Goal: Task Accomplishment & Management: Use online tool/utility

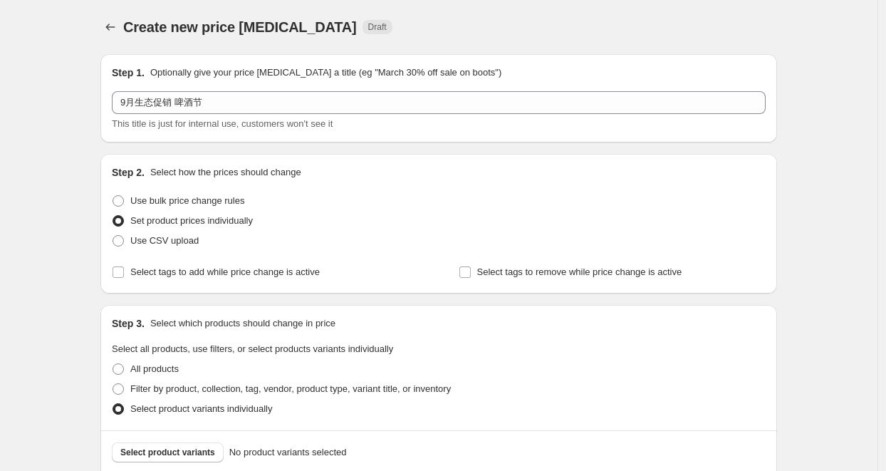
scroll to position [276, 0]
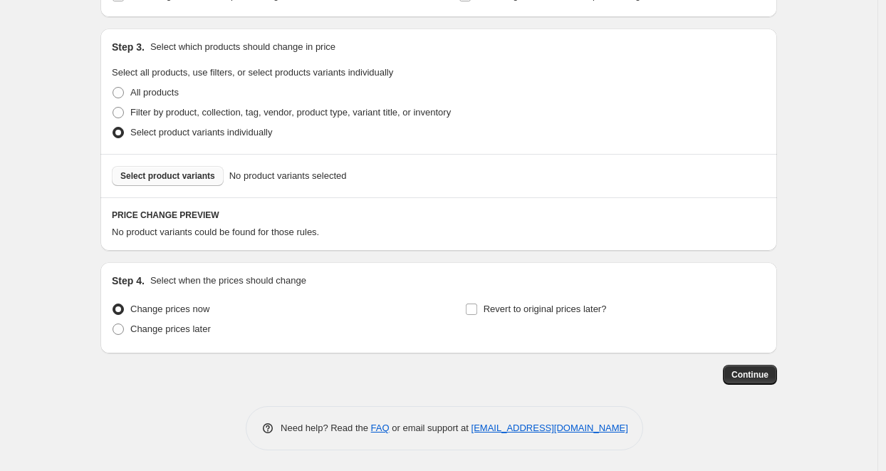
click at [177, 176] on span "Select product variants" at bounding box center [167, 175] width 95 height 11
click at [178, 175] on span "Select product variants" at bounding box center [167, 175] width 95 height 11
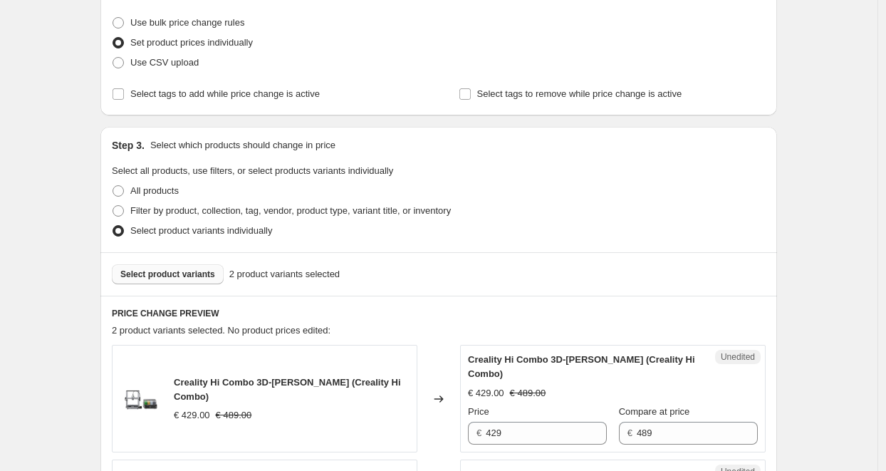
scroll to position [165, 0]
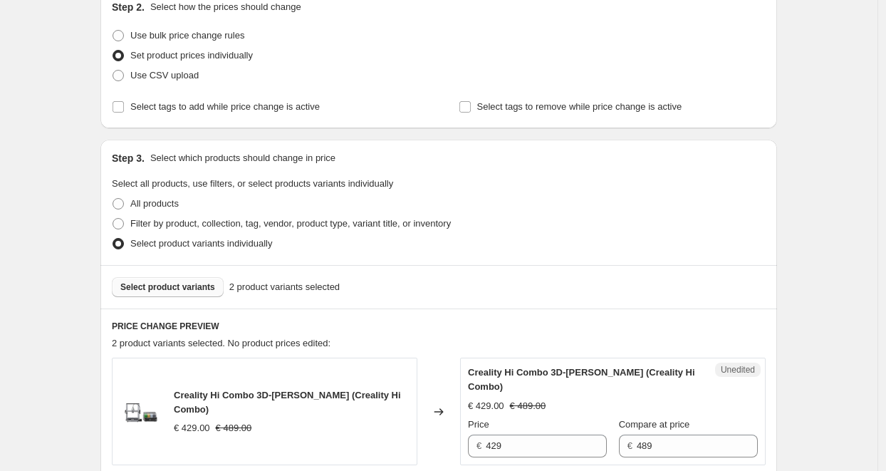
click at [180, 286] on span "Select product variants" at bounding box center [167, 286] width 95 height 11
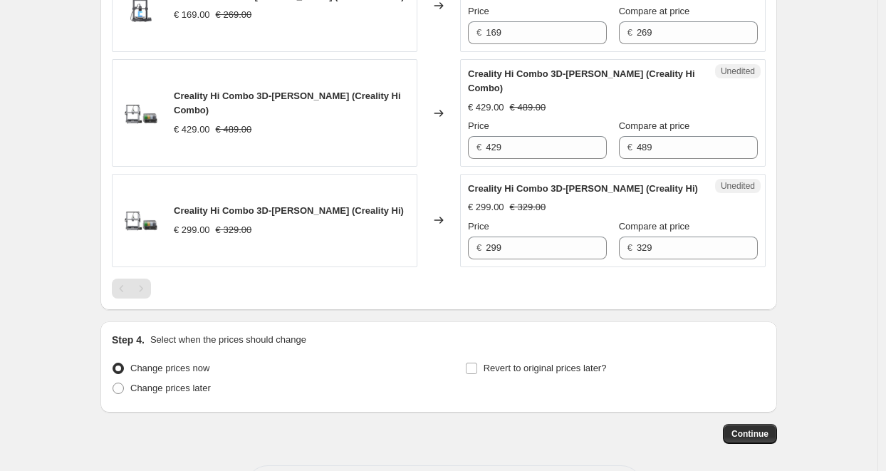
scroll to position [593, 0]
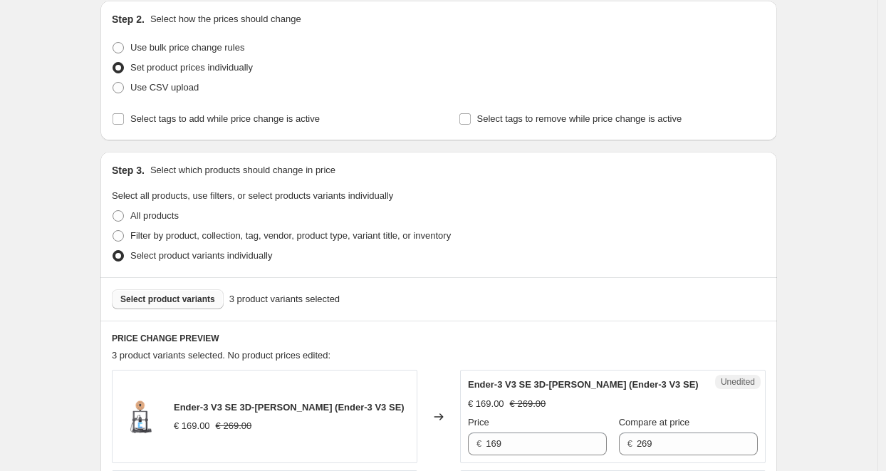
scroll to position [285, 0]
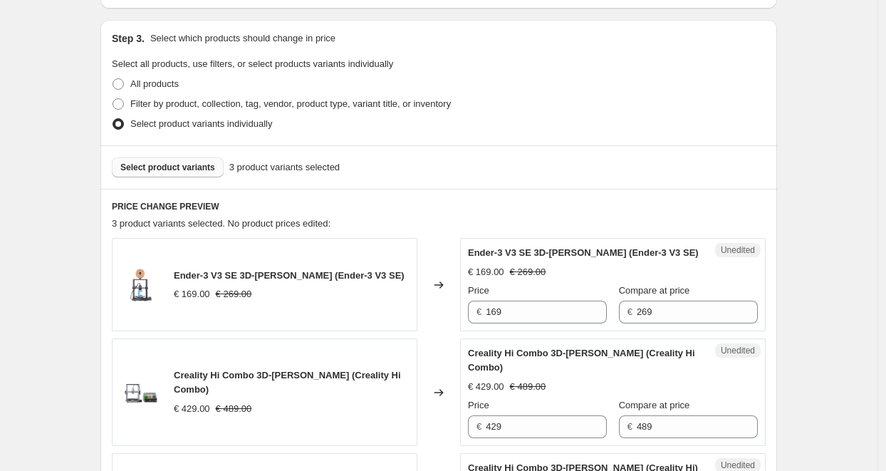
click at [177, 170] on span "Select product variants" at bounding box center [167, 167] width 95 height 11
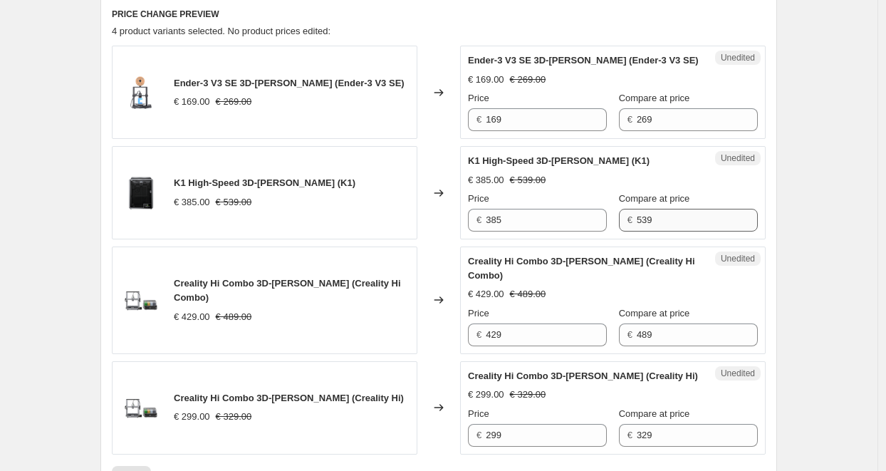
scroll to position [499, 0]
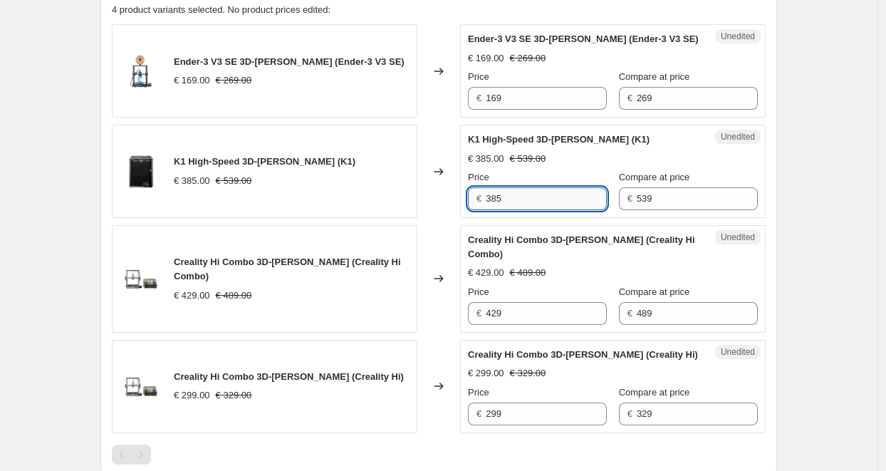
click at [516, 201] on input "385" at bounding box center [546, 198] width 121 height 23
click at [499, 199] on input "385" at bounding box center [546, 198] width 121 height 23
type input "365"
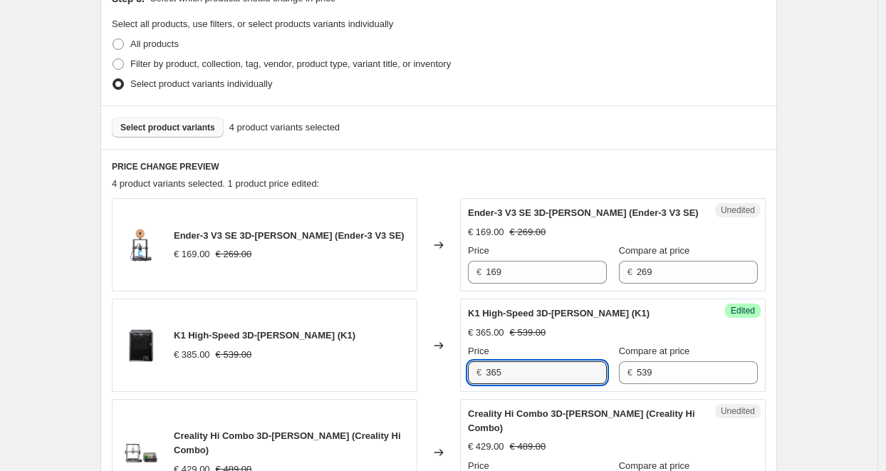
scroll to position [285, 0]
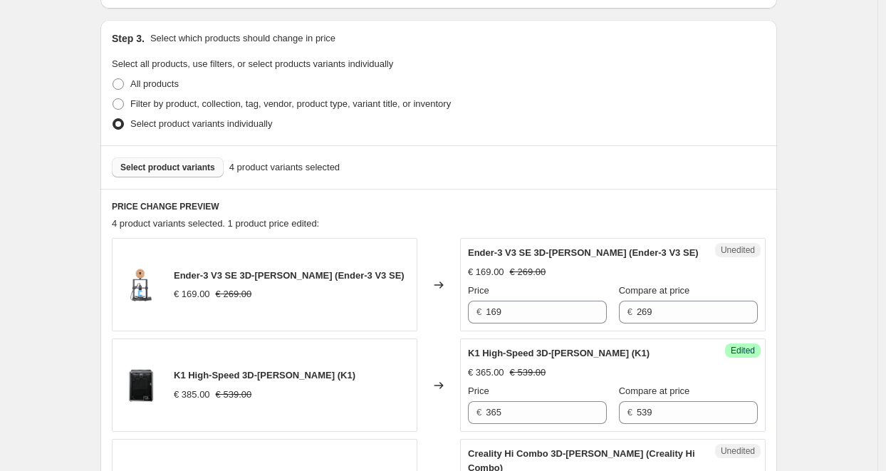
click at [189, 168] on span "Select product variants" at bounding box center [167, 167] width 95 height 11
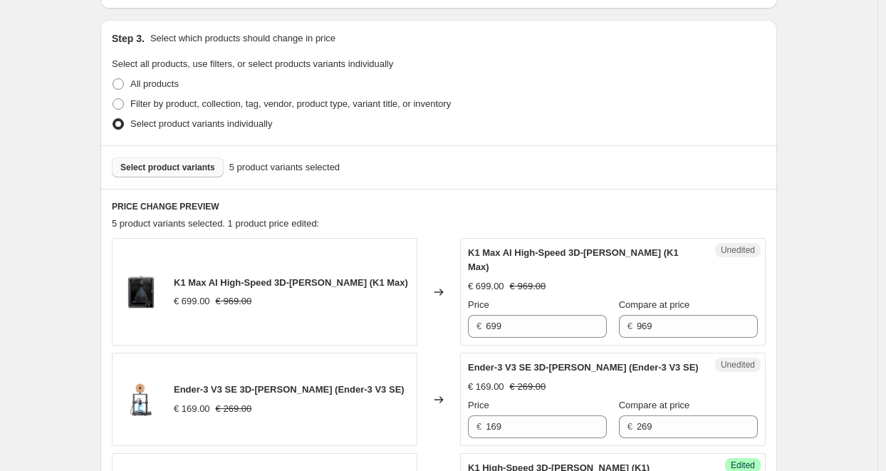
click at [192, 167] on span "Select product variants" at bounding box center [167, 167] width 95 height 11
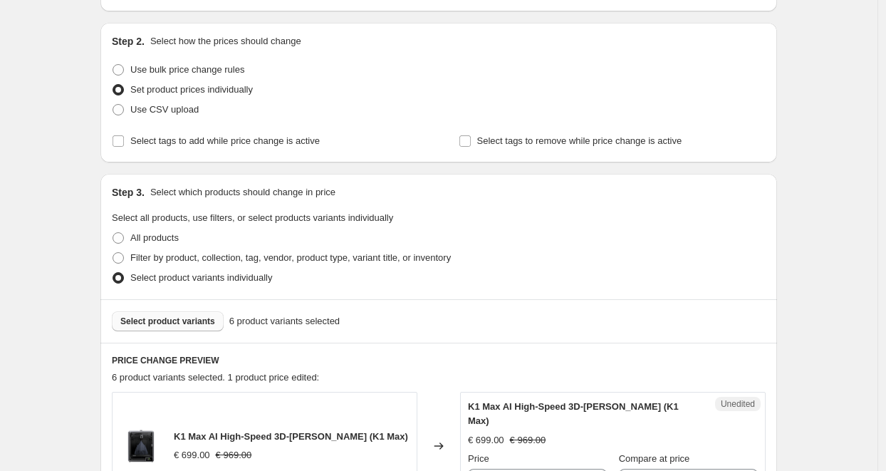
scroll to position [214, 0]
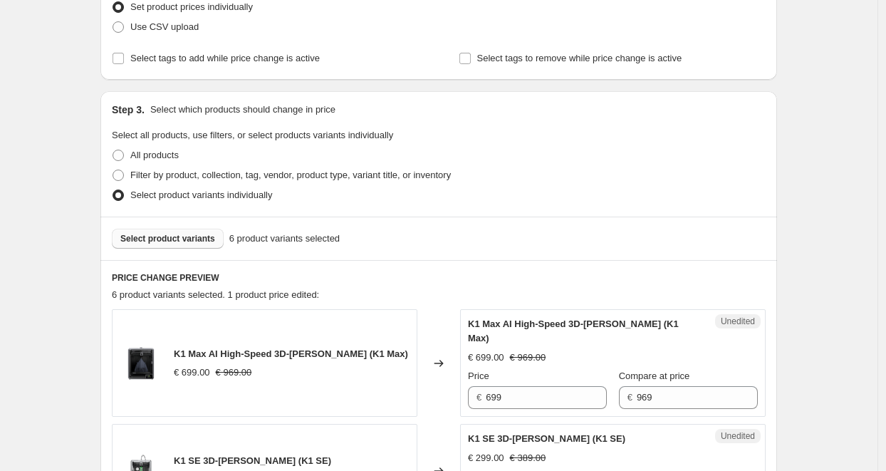
click at [172, 239] on span "Select product variants" at bounding box center [167, 238] width 95 height 11
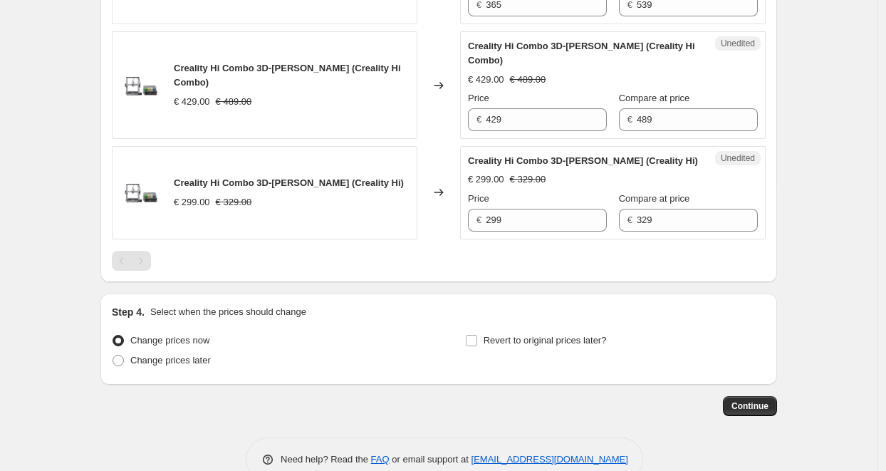
scroll to position [1034, 0]
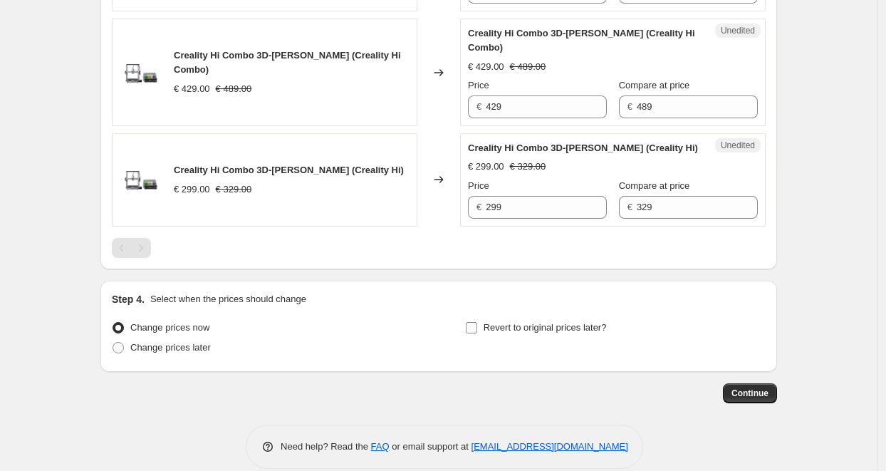
click at [475, 322] on input "Revert to original prices later?" at bounding box center [471, 327] width 11 height 11
checkbox input "true"
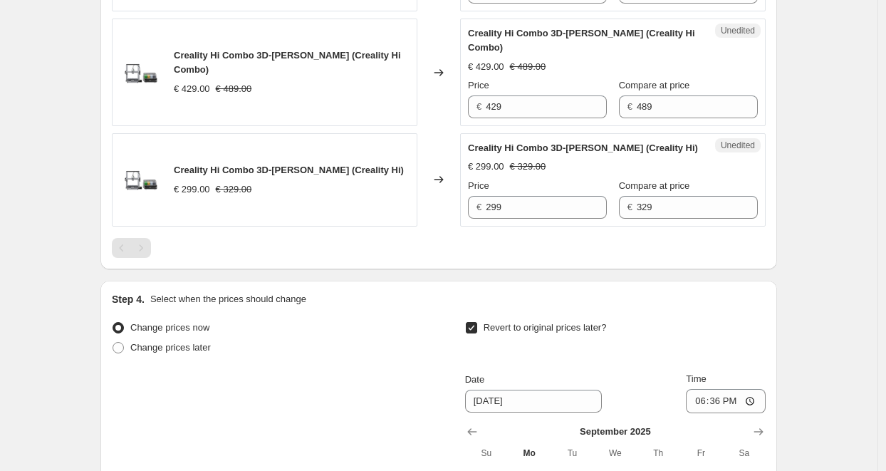
scroll to position [1106, 0]
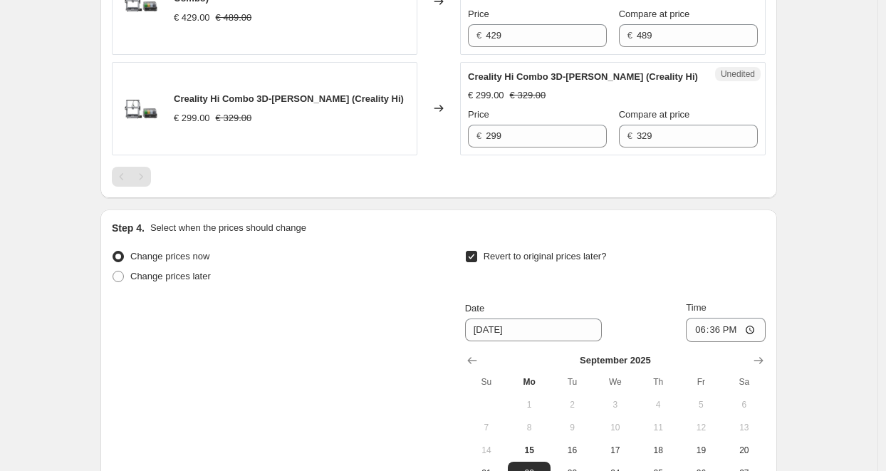
click at [161, 251] on span "Change prices now" at bounding box center [169, 256] width 79 height 11
click at [113, 251] on input "Change prices now" at bounding box center [113, 251] width 1 height 1
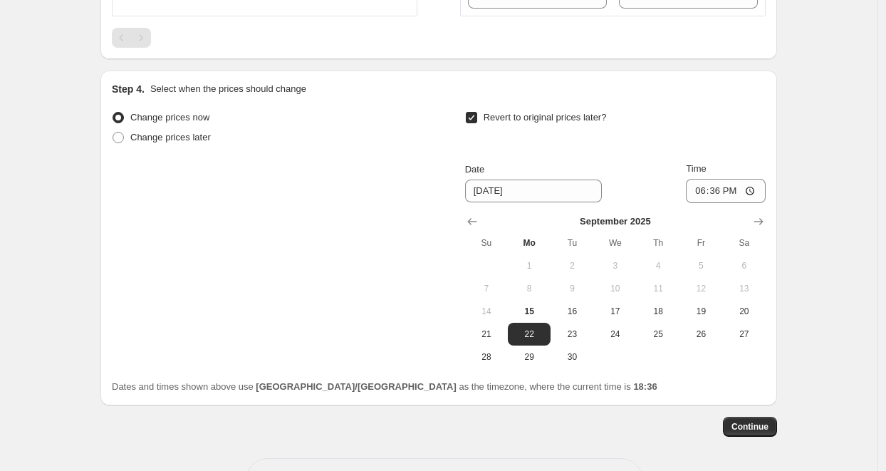
scroll to position [1248, 0]
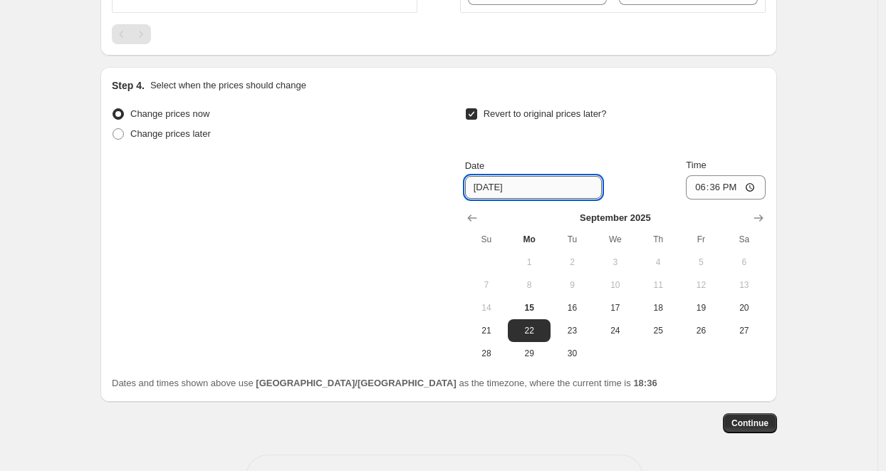
click at [524, 176] on input "[DATE]" at bounding box center [533, 187] width 137 height 23
click at [533, 176] on input "[DATE]" at bounding box center [533, 187] width 137 height 23
click at [534, 348] on span "29" at bounding box center [529, 353] width 31 height 11
type input "[DATE]"
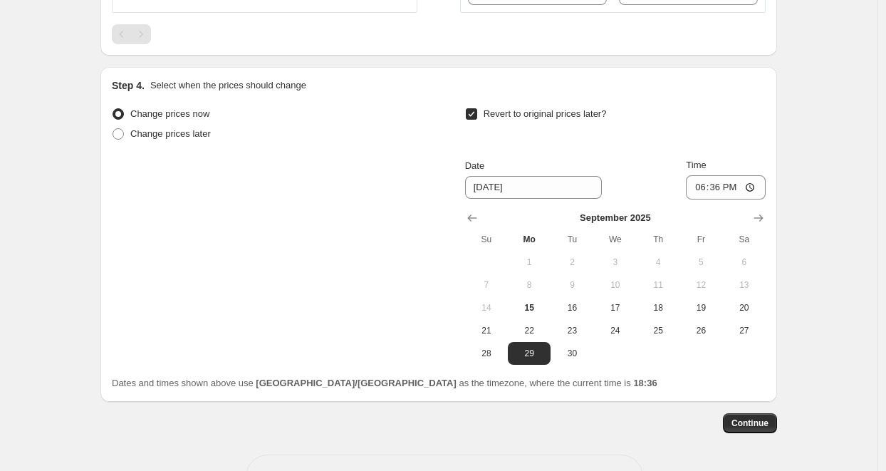
click at [256, 199] on div "Change prices now Change prices later Revert to original prices later? Date [DA…" at bounding box center [439, 234] width 654 height 261
click at [155, 128] on span "Change prices later" at bounding box center [170, 133] width 80 height 11
click at [113, 128] on input "Change prices later" at bounding box center [113, 128] width 1 height 1
radio input "true"
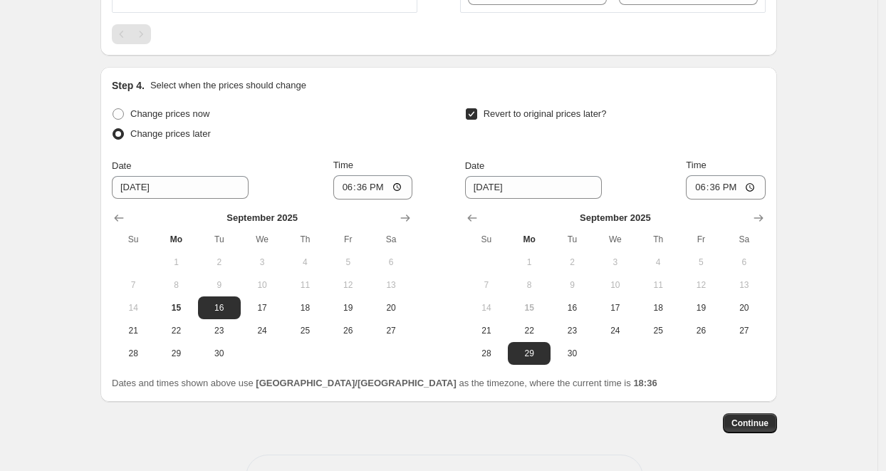
click at [316, 104] on div "Change prices now" at bounding box center [262, 114] width 301 height 20
click at [175, 108] on span "Change prices now" at bounding box center [169, 113] width 79 height 11
click at [113, 108] on input "Change prices now" at bounding box center [113, 108] width 1 height 1
radio input "true"
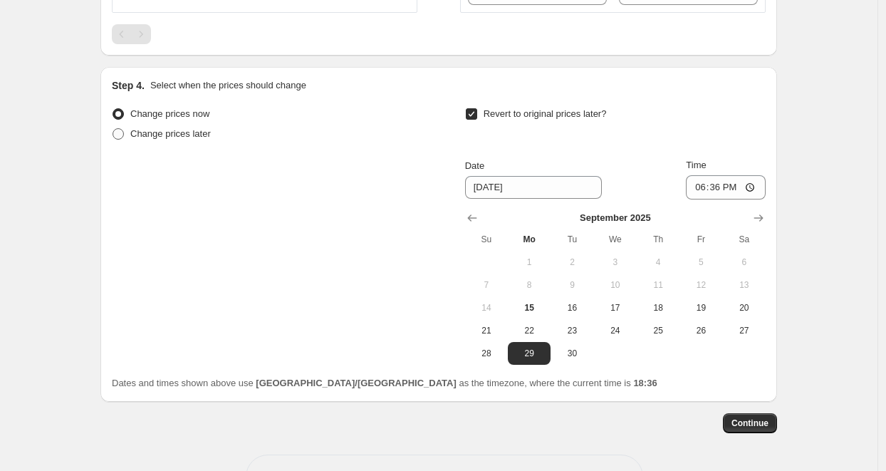
click at [198, 128] on span "Change prices later" at bounding box center [170, 133] width 80 height 11
click at [113, 128] on input "Change prices later" at bounding box center [113, 128] width 1 height 1
radio input "true"
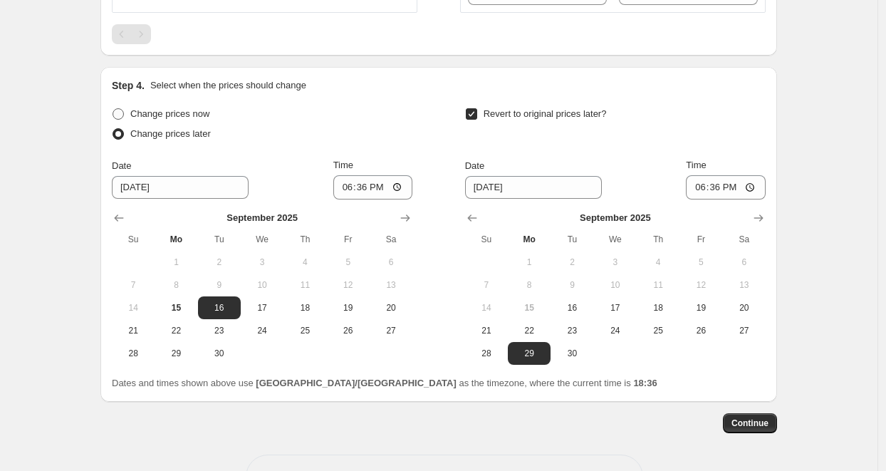
click at [187, 108] on span "Change prices now" at bounding box center [169, 113] width 79 height 11
click at [113, 108] on input "Change prices now" at bounding box center [113, 108] width 1 height 1
radio input "true"
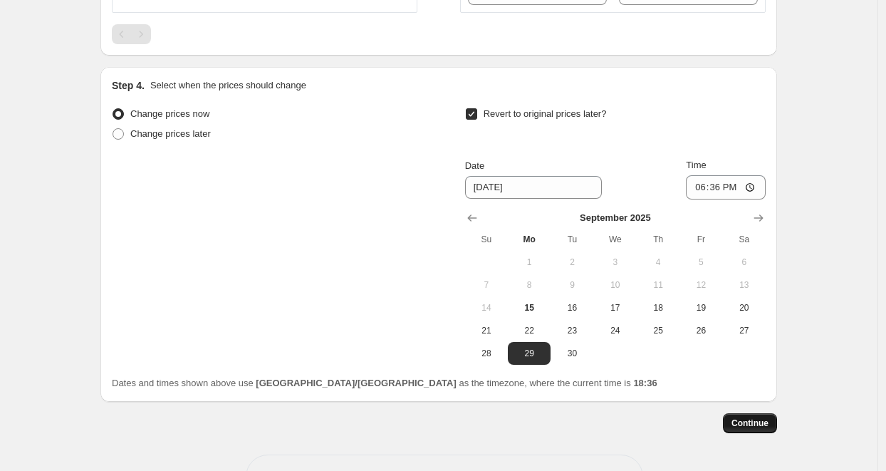
click at [766, 417] on span "Continue" at bounding box center [750, 422] width 37 height 11
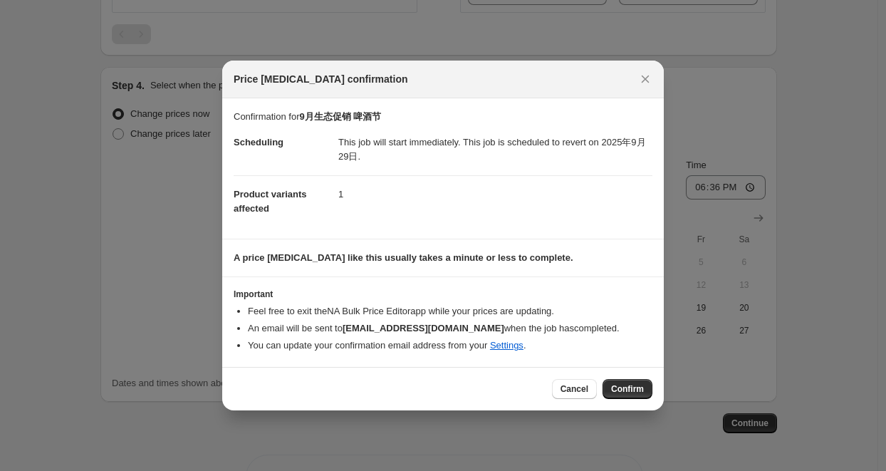
click at [523, 61] on div "Price [MEDICAL_DATA] confirmation" at bounding box center [443, 80] width 442 height 38
click at [645, 84] on icon "Close" at bounding box center [645, 79] width 14 height 14
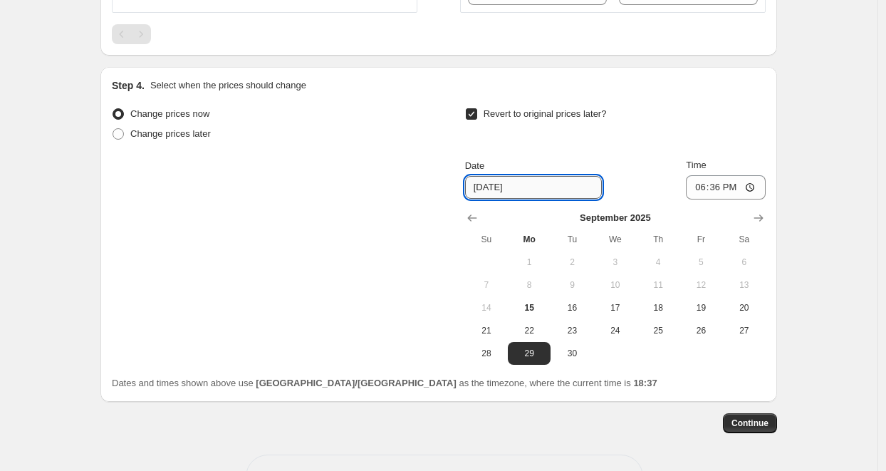
click at [511, 176] on input "[DATE]" at bounding box center [533, 187] width 137 height 23
click at [492, 176] on input "[DATE]" at bounding box center [533, 187] width 137 height 23
click at [576, 319] on button "23" at bounding box center [572, 330] width 43 height 23
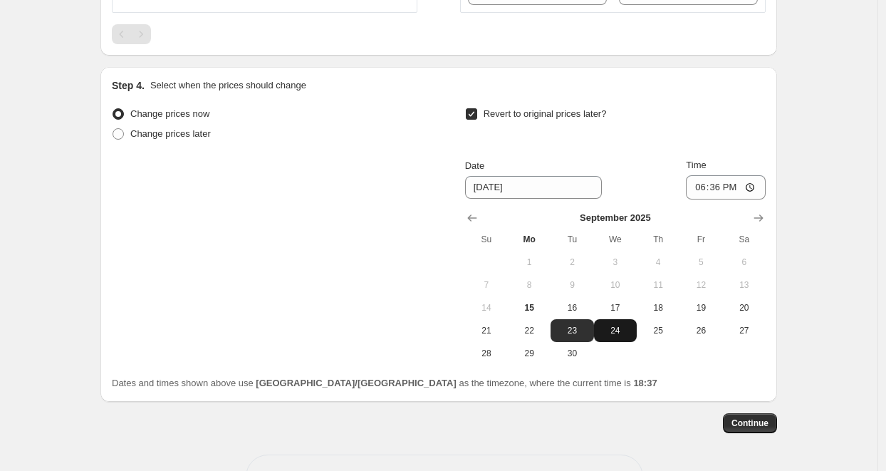
click at [617, 325] on span "24" at bounding box center [615, 330] width 31 height 11
type input "[DATE]"
click at [744, 175] on input "18:36" at bounding box center [726, 187] width 80 height 24
type input "06:00"
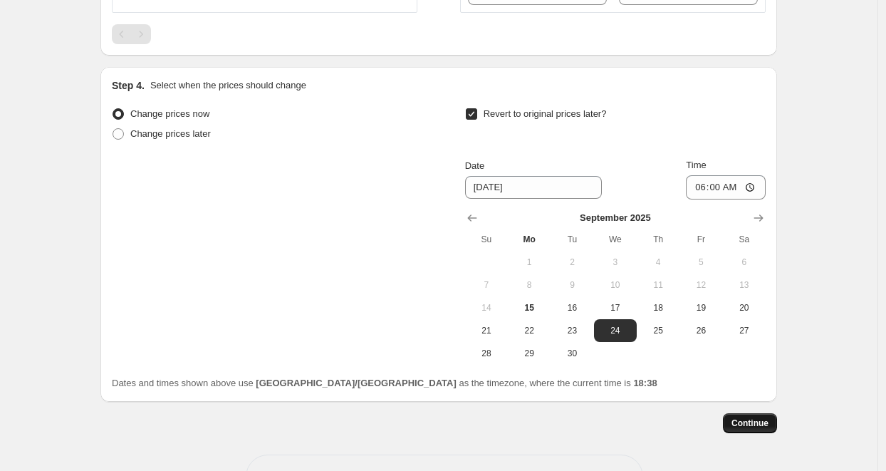
click at [753, 417] on span "Continue" at bounding box center [750, 422] width 37 height 11
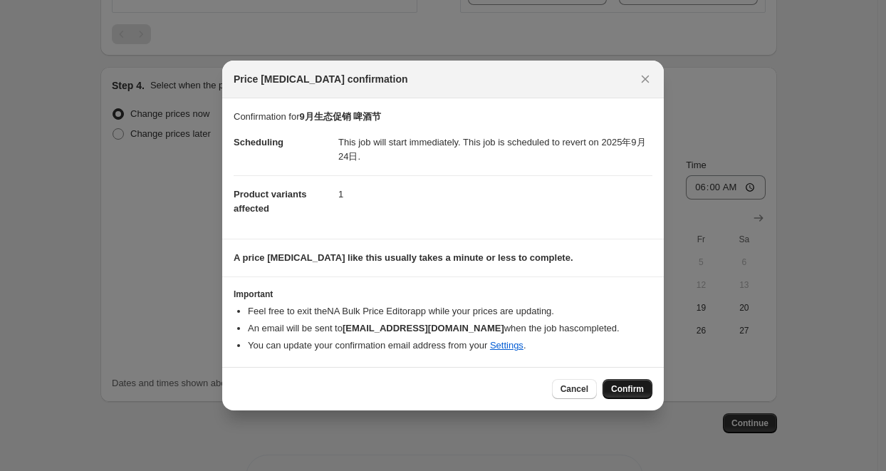
click at [627, 385] on span "Confirm" at bounding box center [627, 388] width 33 height 11
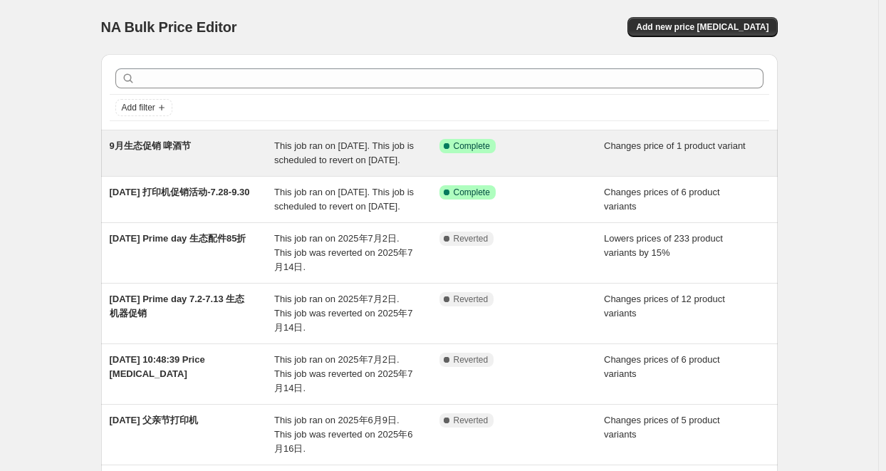
click at [166, 159] on div "9月生态促销 啤酒节" at bounding box center [192, 153] width 165 height 28
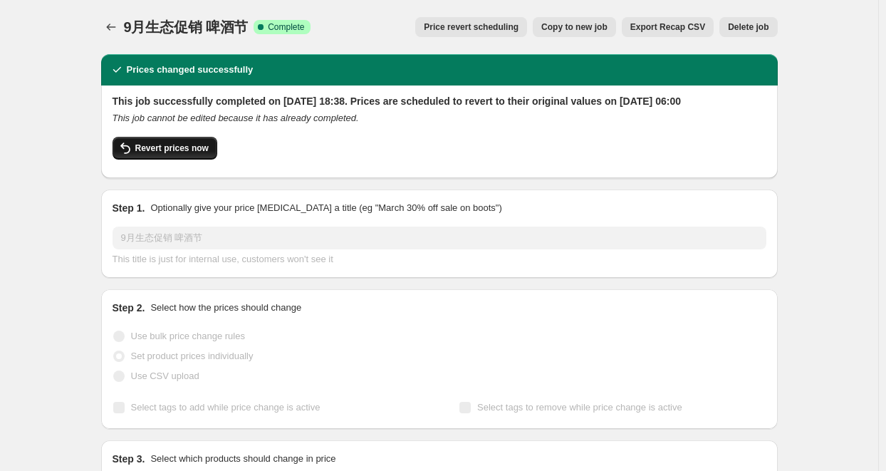
click at [163, 154] on span "Revert prices now" at bounding box center [171, 147] width 73 height 11
checkbox input "false"
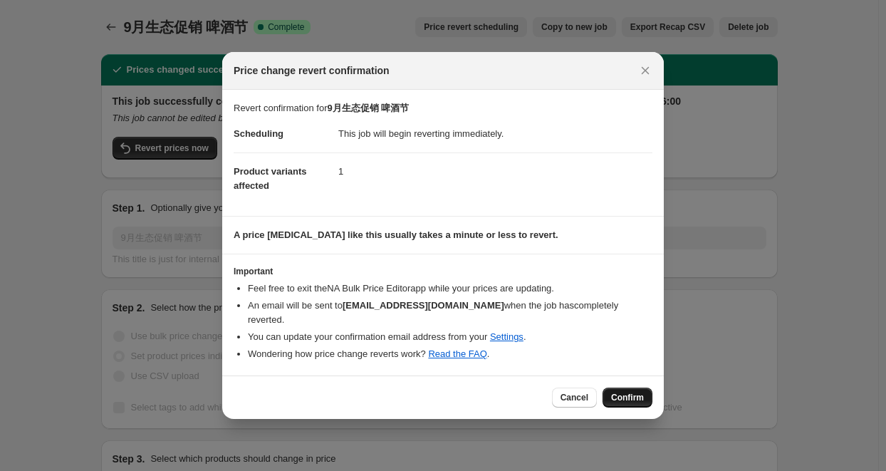
click at [640, 397] on button "Confirm" at bounding box center [628, 398] width 50 height 20
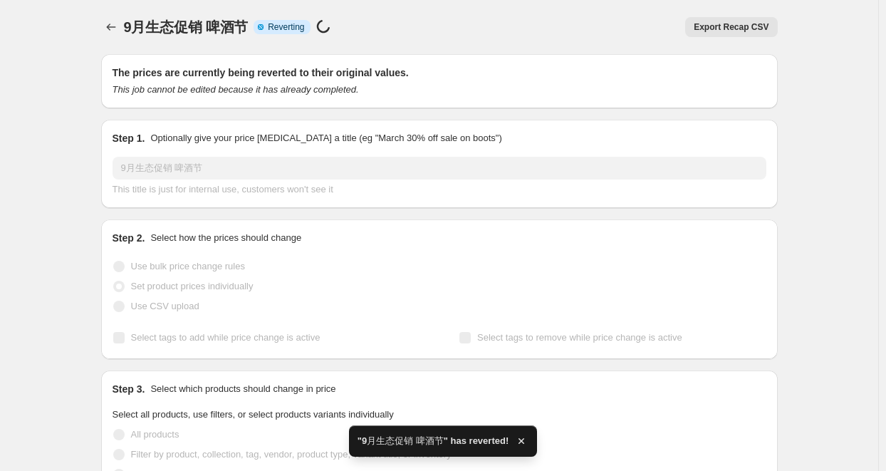
checkbox input "true"
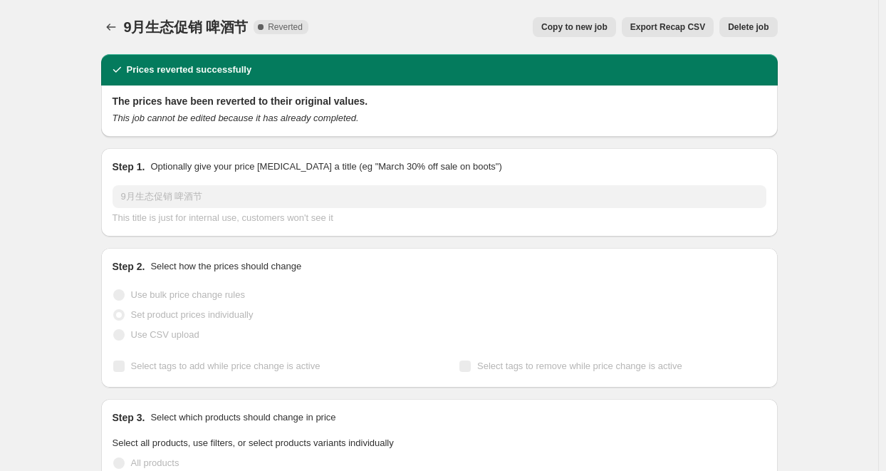
click at [599, 29] on span "Copy to new job" at bounding box center [574, 26] width 66 height 11
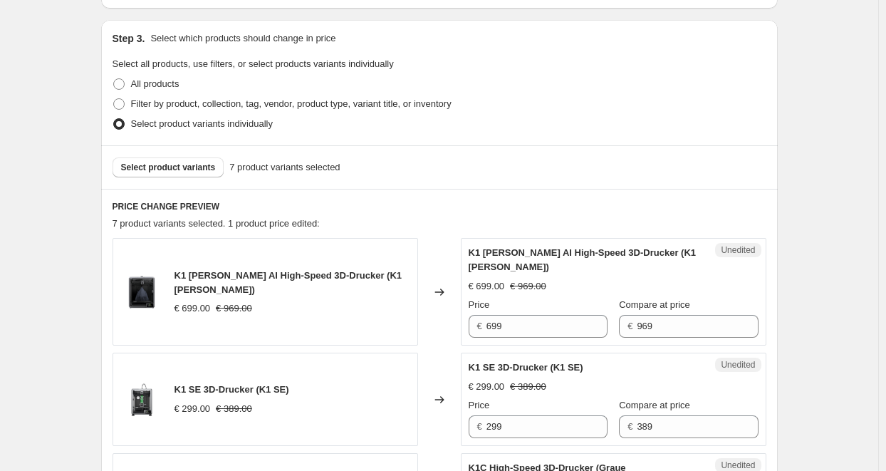
scroll to position [356, 0]
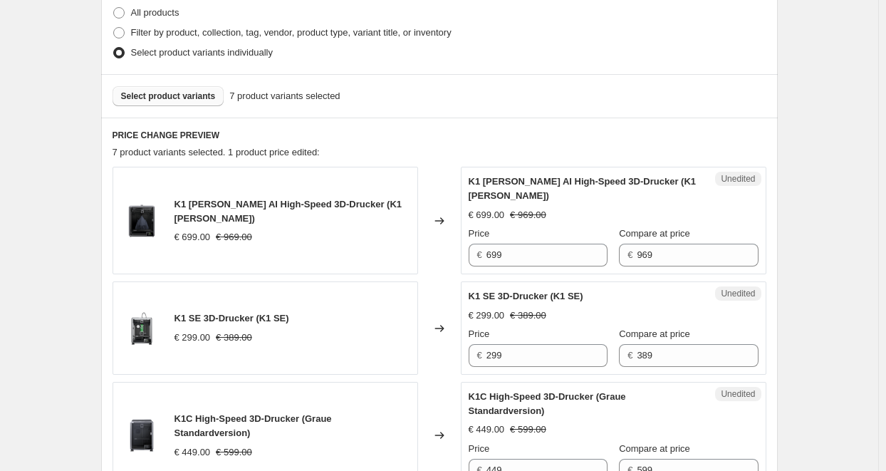
click at [176, 95] on span "Select product variants" at bounding box center [168, 95] width 95 height 11
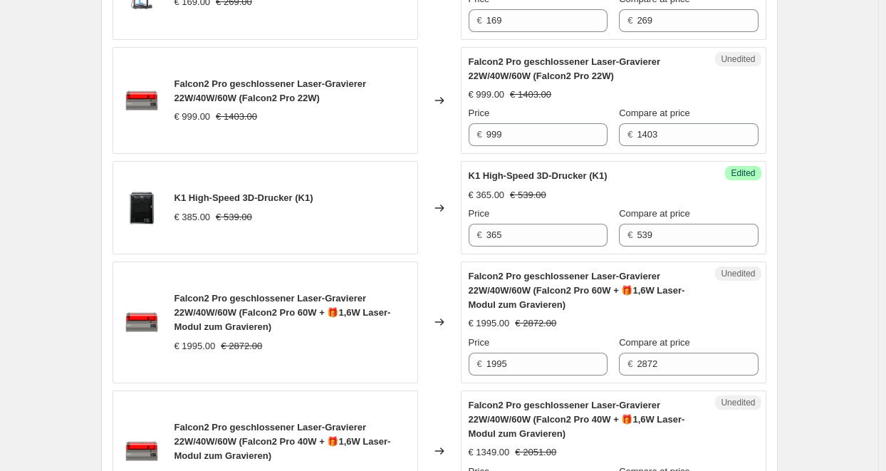
scroll to position [835, 0]
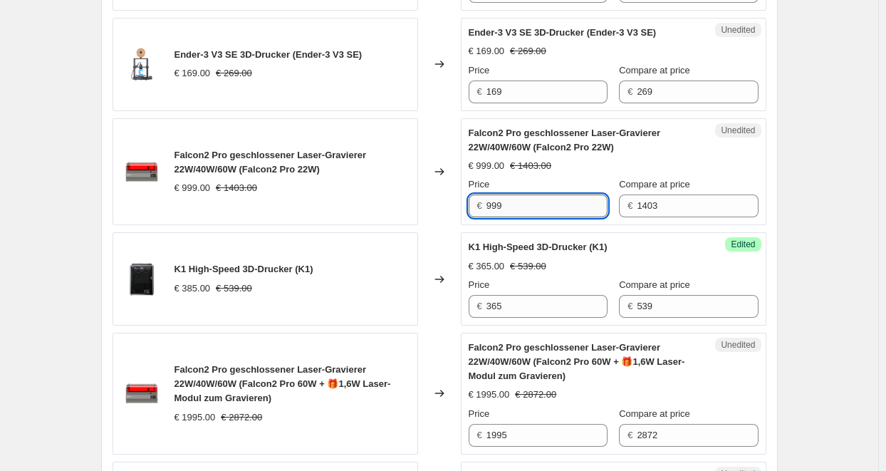
click at [500, 194] on input "999" at bounding box center [547, 205] width 121 height 23
type input "979"
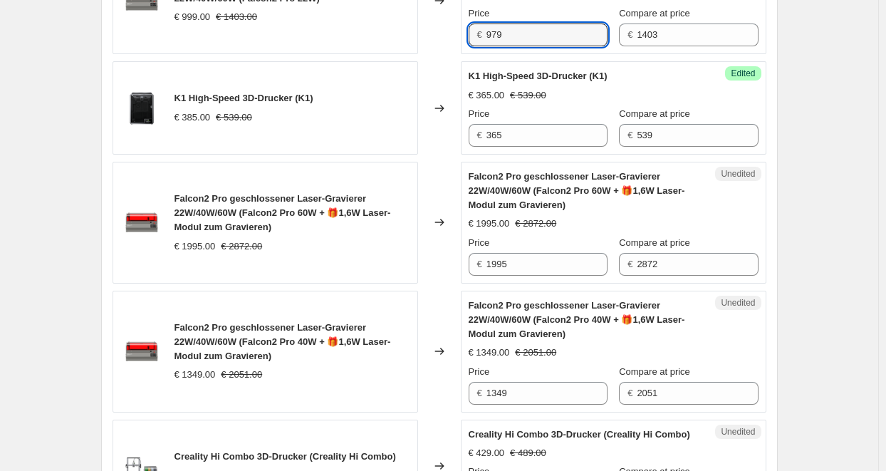
scroll to position [1049, 0]
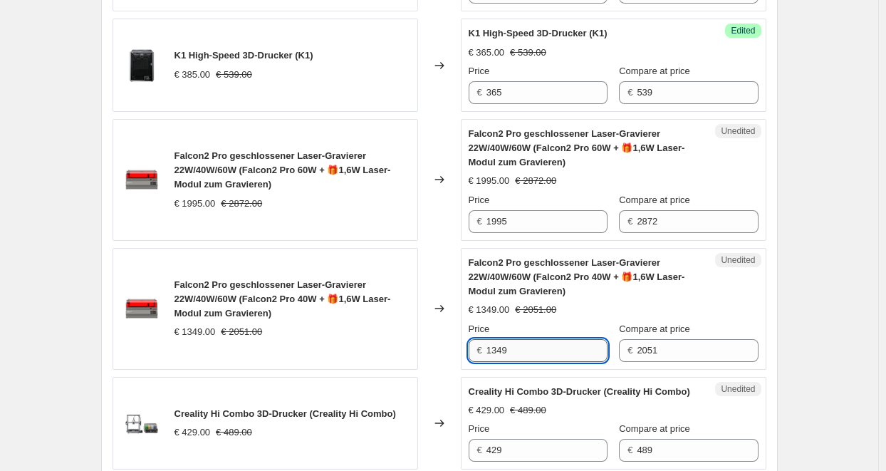
click at [499, 339] on input "1349" at bounding box center [547, 350] width 121 height 23
drag, startPoint x: 516, startPoint y: 331, endPoint x: 461, endPoint y: 335, distance: 55.0
click at [461, 335] on div "Falcon2 Pro geschlossener Laser-Gravierer 22W/40W/60W (Falcon2 Pro 40W + 🎁1,6W …" at bounding box center [440, 309] width 654 height 122
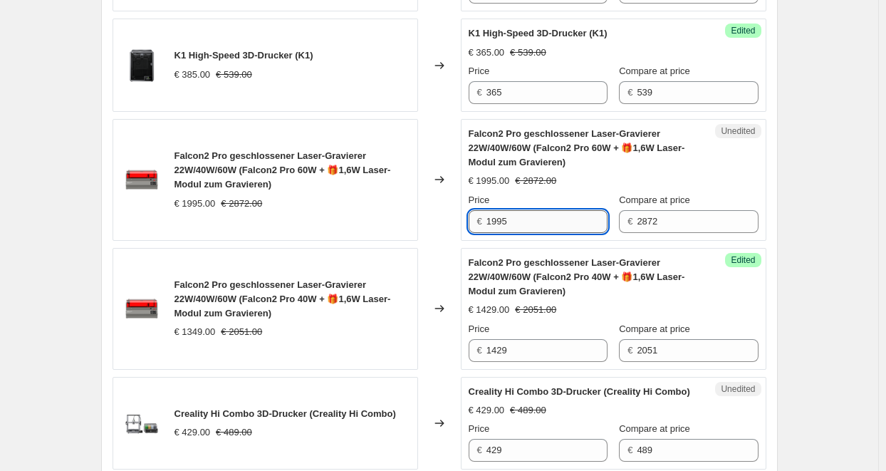
drag, startPoint x: 531, startPoint y: 199, endPoint x: 507, endPoint y: 203, distance: 23.9
click at [507, 210] on input "1995" at bounding box center [547, 221] width 121 height 23
drag, startPoint x: 544, startPoint y: 202, endPoint x: 488, endPoint y: 207, distance: 56.5
click at [488, 210] on div "€ 1995" at bounding box center [538, 221] width 139 height 23
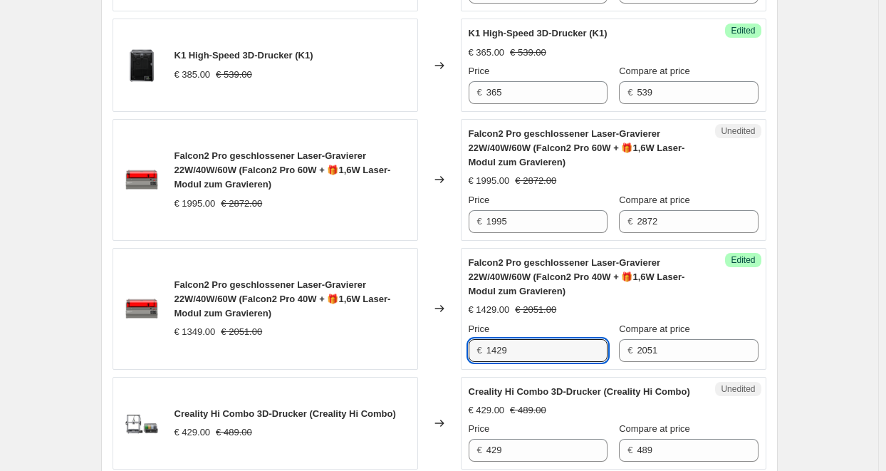
drag, startPoint x: 519, startPoint y: 335, endPoint x: 479, endPoint y: 336, distance: 39.9
click at [479, 339] on div "€ 1429" at bounding box center [538, 350] width 139 height 23
type input "1349"
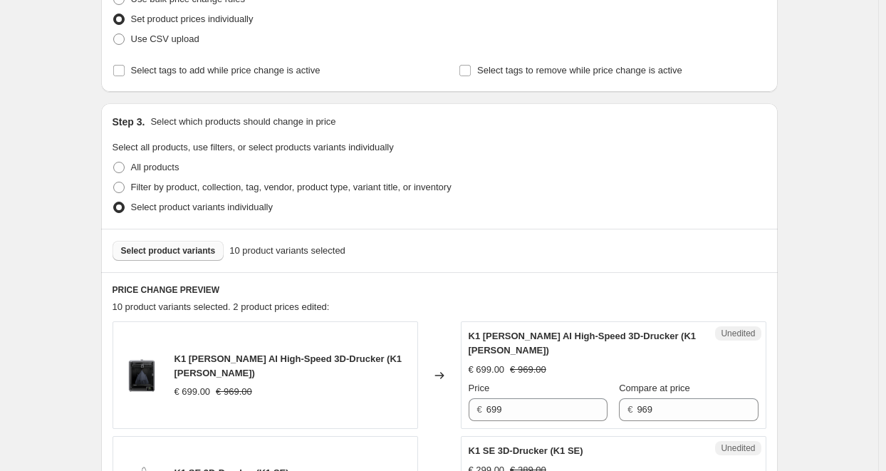
scroll to position [123, 0]
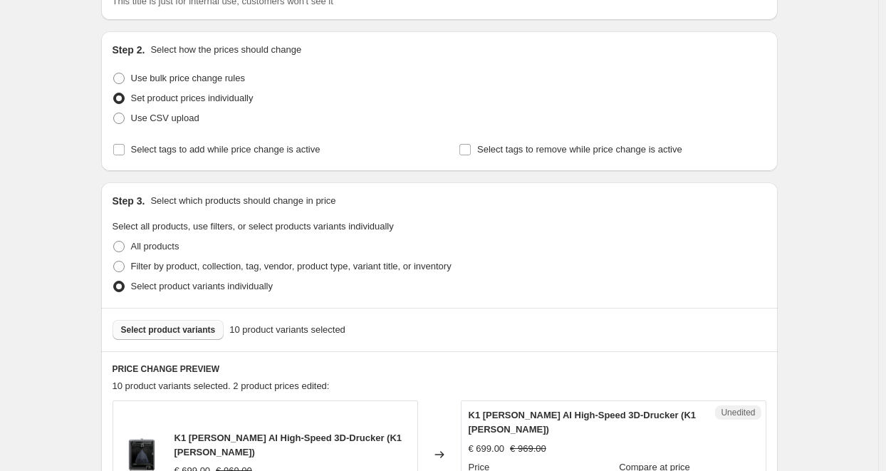
click at [175, 327] on span "Select product variants" at bounding box center [168, 329] width 95 height 11
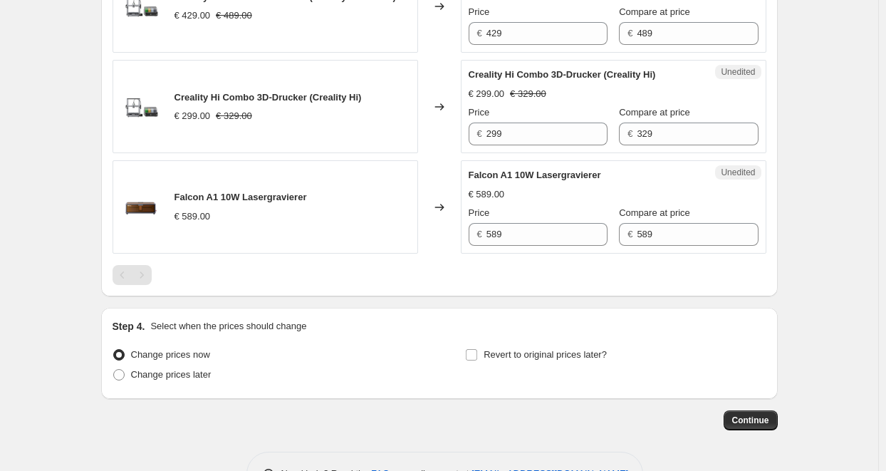
scroll to position [1476, 0]
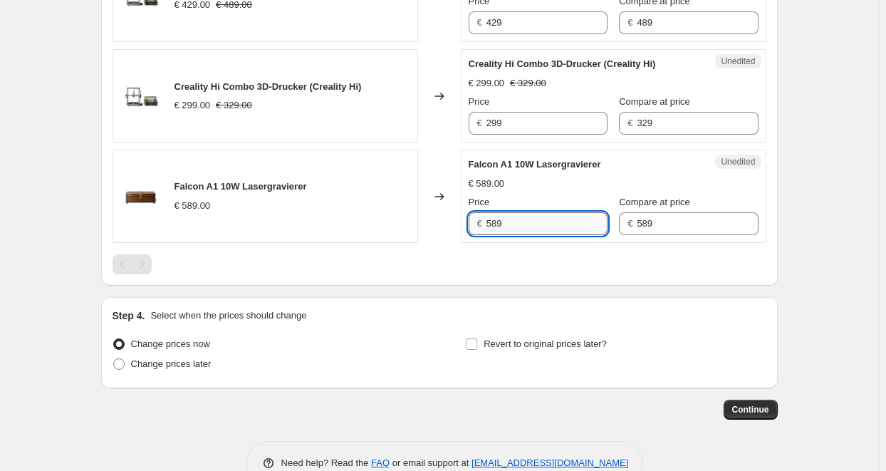
click at [524, 222] on input "589" at bounding box center [547, 223] width 121 height 23
drag, startPoint x: 536, startPoint y: 215, endPoint x: 495, endPoint y: 219, distance: 41.5
click at [495, 219] on input "589" at bounding box center [547, 223] width 121 height 23
type input "539"
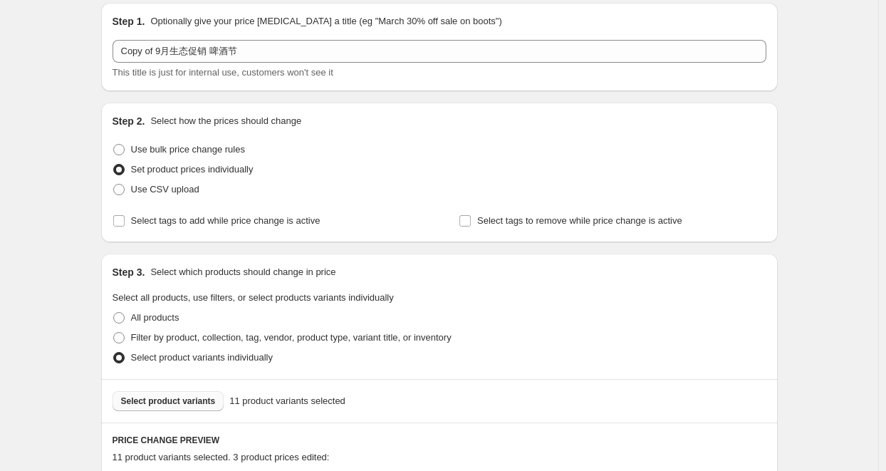
scroll to position [265, 0]
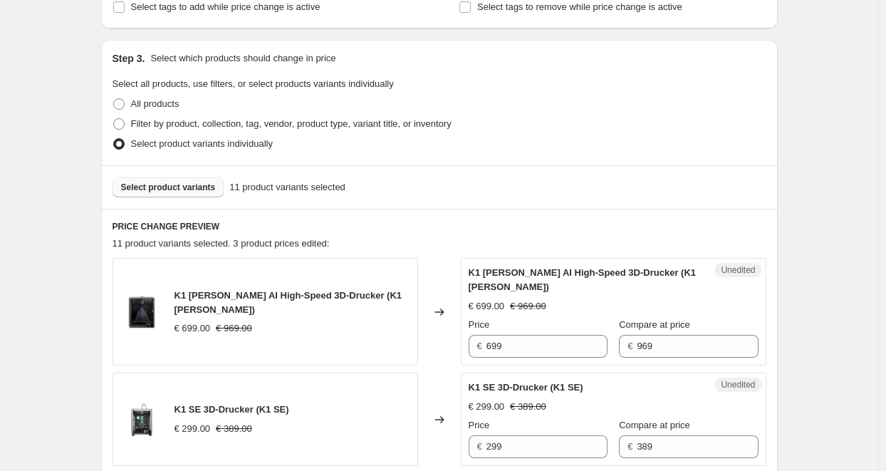
click at [177, 186] on span "Select product variants" at bounding box center [168, 187] width 95 height 11
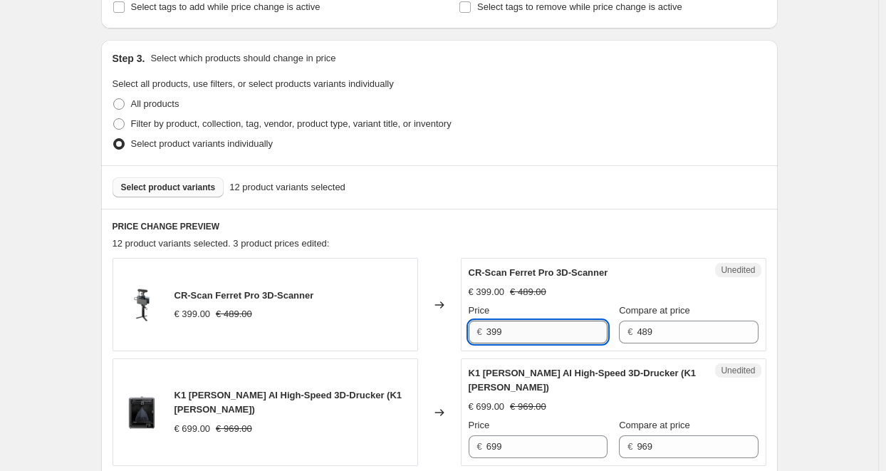
click at [502, 334] on input "399" at bounding box center [547, 332] width 121 height 23
click at [499, 333] on input "399" at bounding box center [547, 332] width 121 height 23
type input "389"
click at [198, 187] on span "Select product variants" at bounding box center [168, 187] width 95 height 11
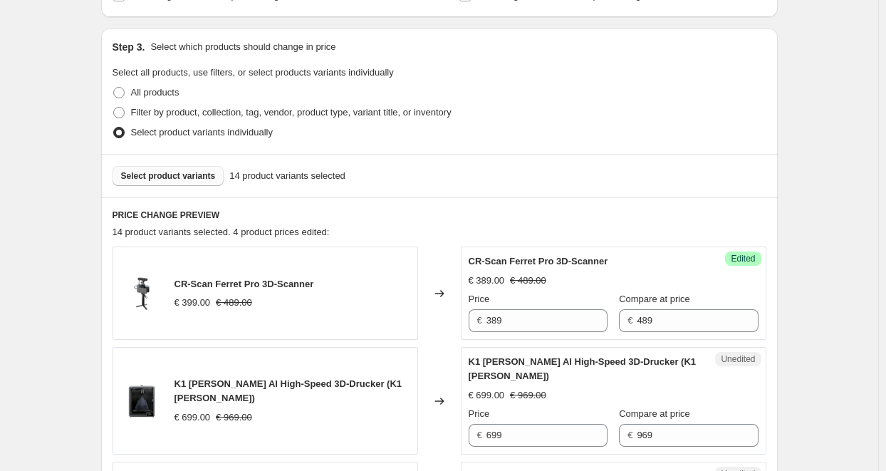
scroll to position [285, 0]
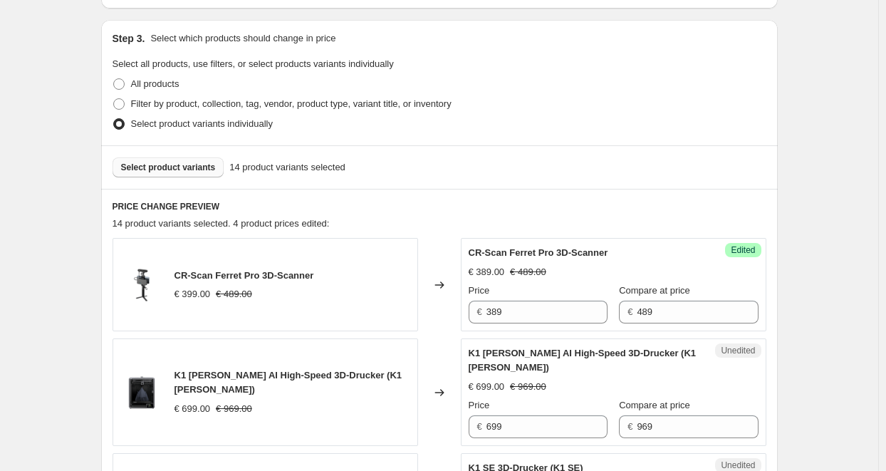
click at [192, 166] on span "Select product variants" at bounding box center [168, 167] width 95 height 11
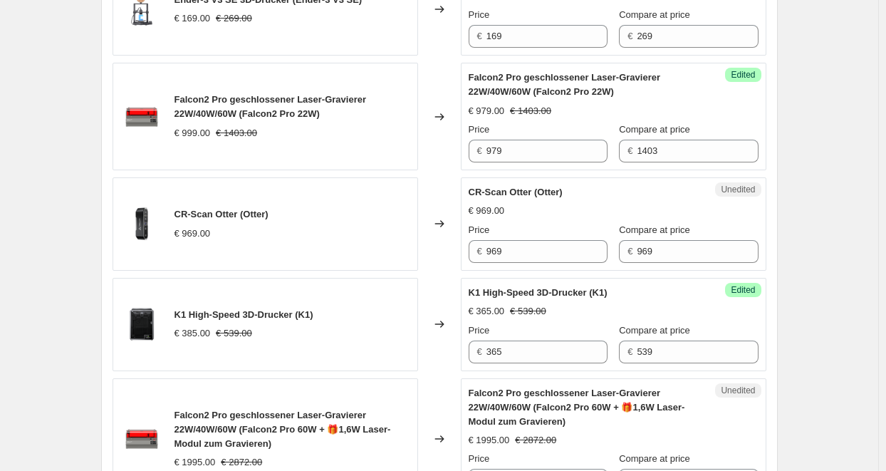
scroll to position [978, 0]
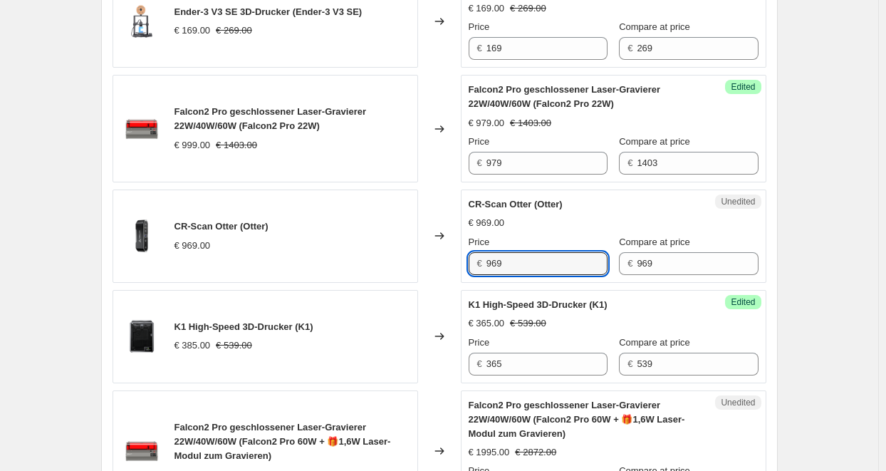
drag, startPoint x: 524, startPoint y: 244, endPoint x: 480, endPoint y: 244, distance: 44.2
click at [480, 252] on div "€ 969" at bounding box center [538, 263] width 139 height 23
paste input "775"
type input "775"
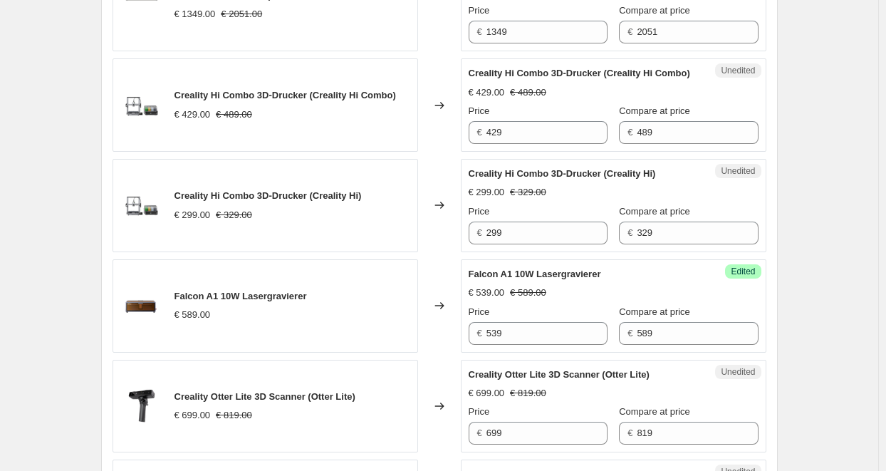
scroll to position [1904, 0]
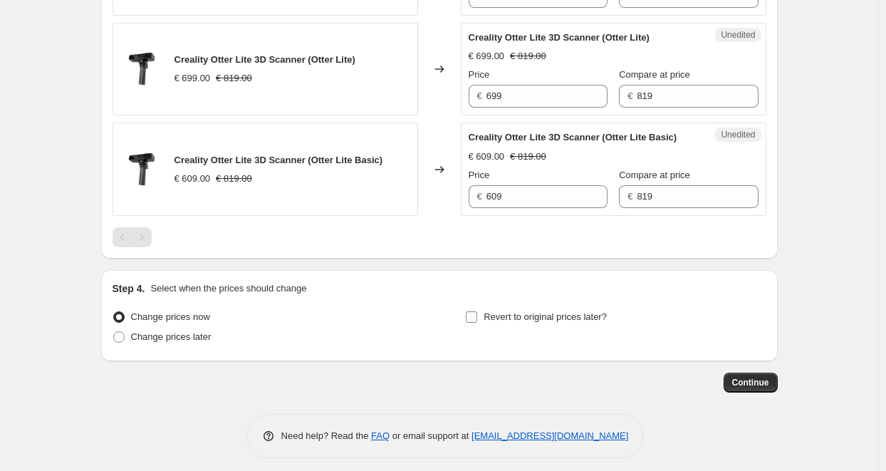
click at [477, 311] on input "Revert to original prices later?" at bounding box center [471, 316] width 11 height 11
checkbox input "true"
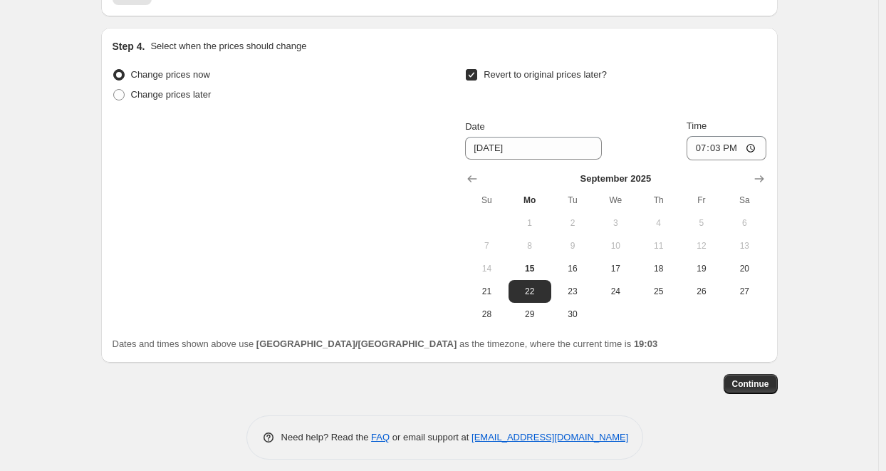
scroll to position [2148, 0]
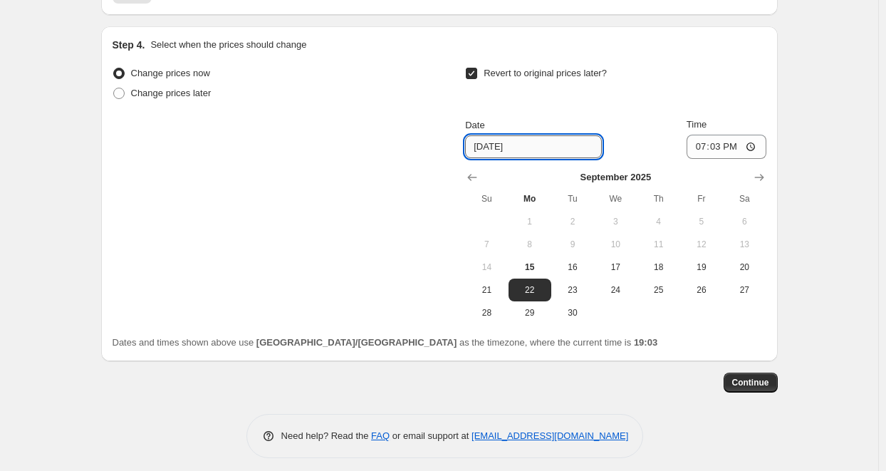
click at [526, 142] on input "[DATE]" at bounding box center [533, 146] width 137 height 23
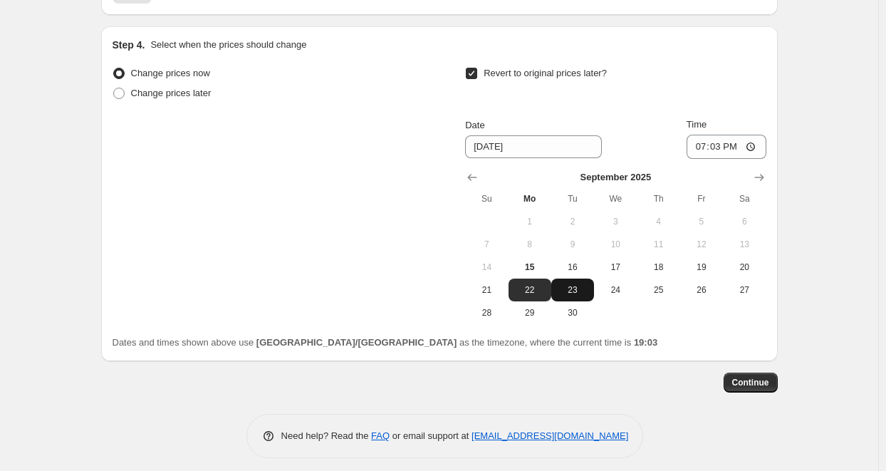
click at [573, 284] on span "23" at bounding box center [572, 289] width 31 height 11
click at [614, 284] on span "24" at bounding box center [615, 289] width 31 height 11
type input "[DATE]"
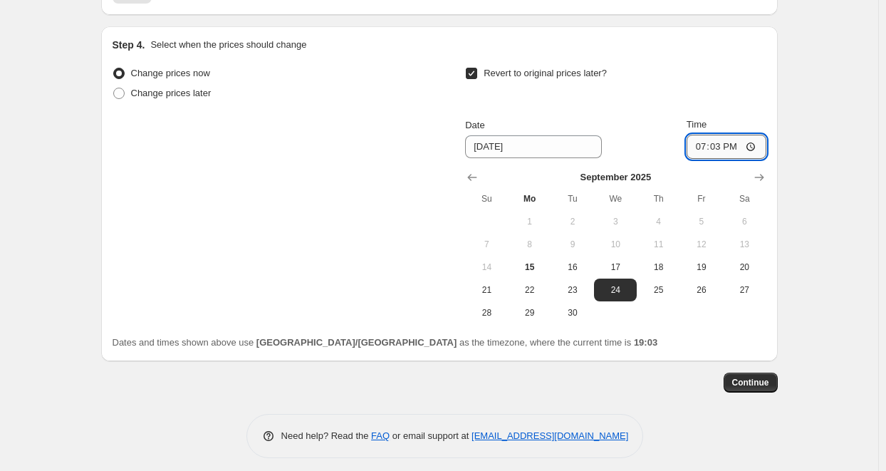
click at [735, 140] on input "19:03" at bounding box center [727, 147] width 80 height 24
click at [742, 140] on input "19:03" at bounding box center [727, 147] width 80 height 24
click at [722, 142] on input "Time" at bounding box center [727, 147] width 80 height 24
click at [739, 142] on input "Time" at bounding box center [727, 147] width 80 height 24
click at [734, 137] on input "Time" at bounding box center [727, 147] width 80 height 24
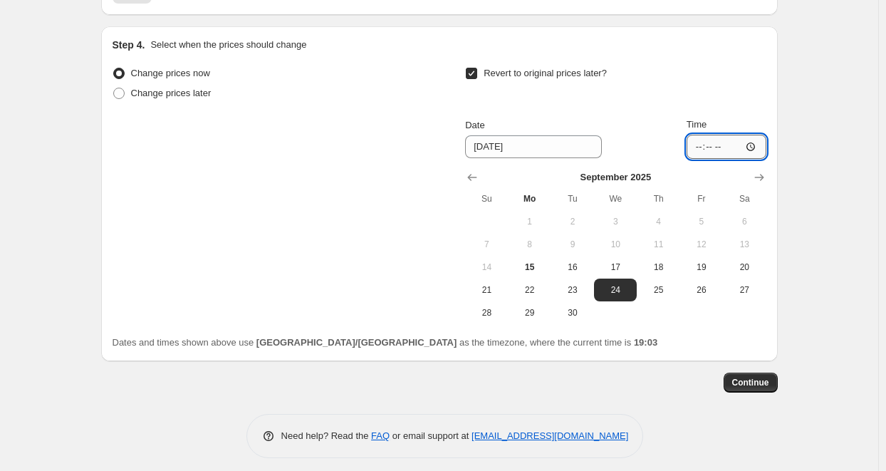
type input "00:00"
click at [742, 377] on span "Continue" at bounding box center [750, 382] width 37 height 11
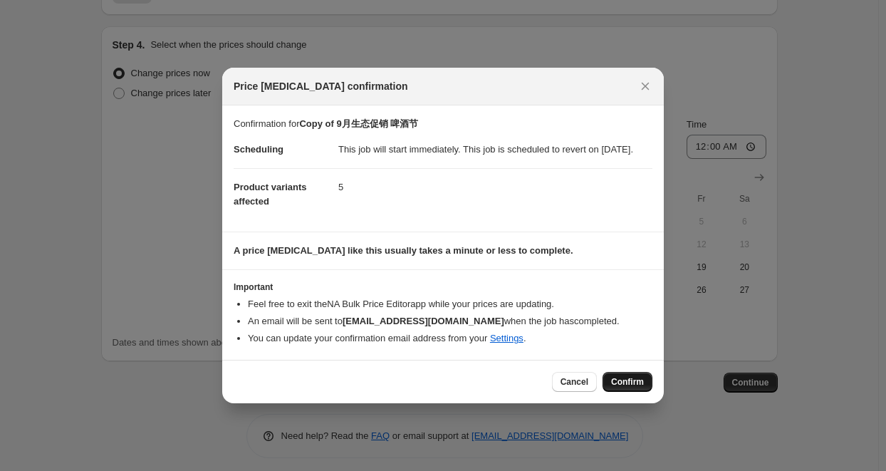
click at [628, 388] on span "Confirm" at bounding box center [627, 381] width 33 height 11
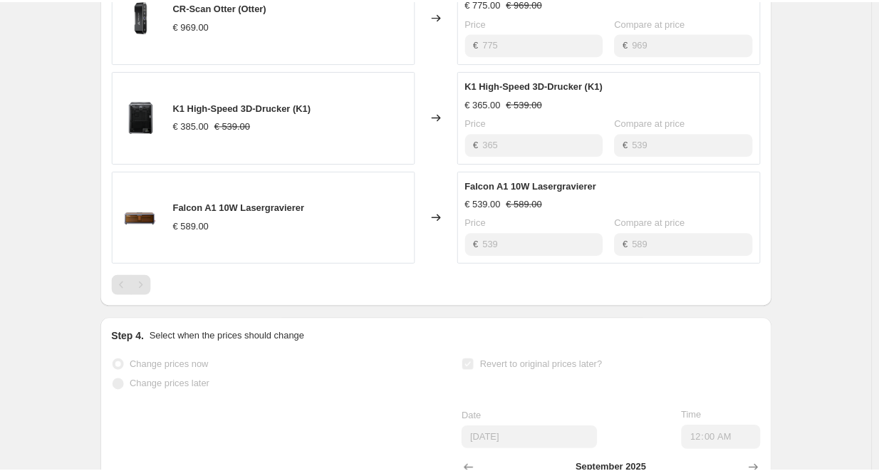
scroll to position [898, 0]
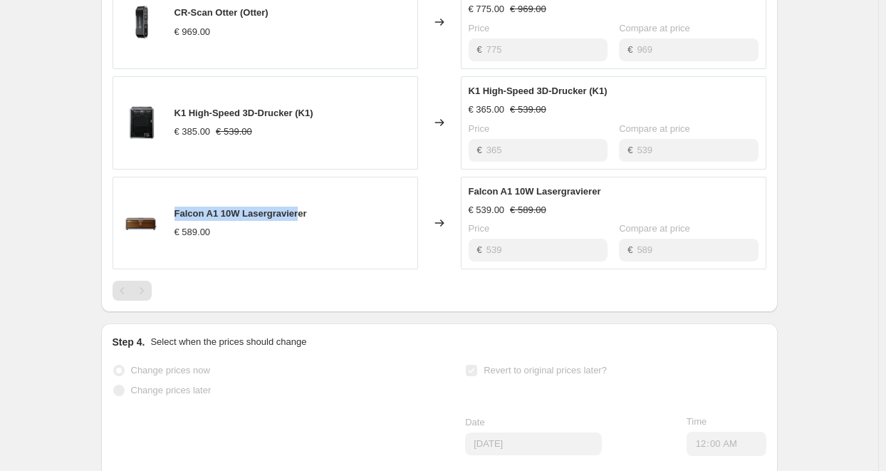
drag, startPoint x: 177, startPoint y: 224, endPoint x: 296, endPoint y: 227, distance: 119.7
click at [296, 227] on div "Falcon A1 10W Lasergravierer € 589.00" at bounding box center [266, 223] width 306 height 93
click at [346, 232] on div "Falcon A1 10W Lasergravierer € 589.00" at bounding box center [266, 223] width 306 height 93
drag, startPoint x: 322, startPoint y: 224, endPoint x: 176, endPoint y: 222, distance: 146.0
click at [176, 222] on div "Falcon A1 10W Lasergravierer € 589.00" at bounding box center [266, 223] width 306 height 93
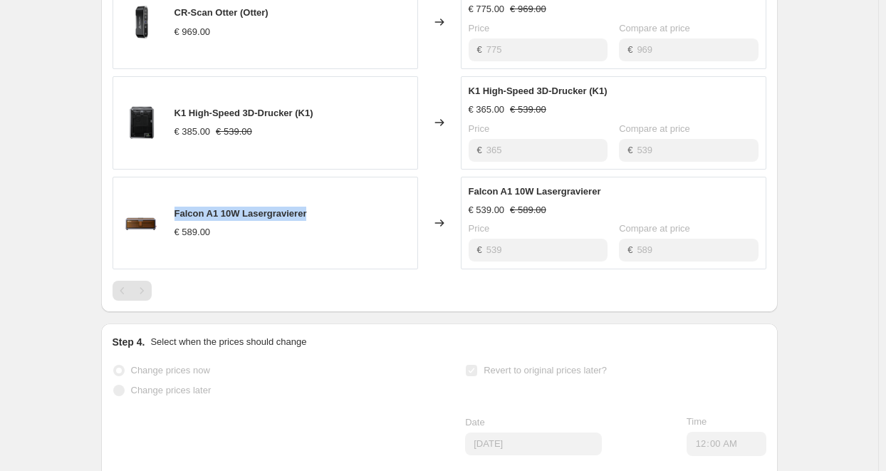
copy span "Falcon A1 10W Lasergravierer"
